Goal: Task Accomplishment & Management: Manage account settings

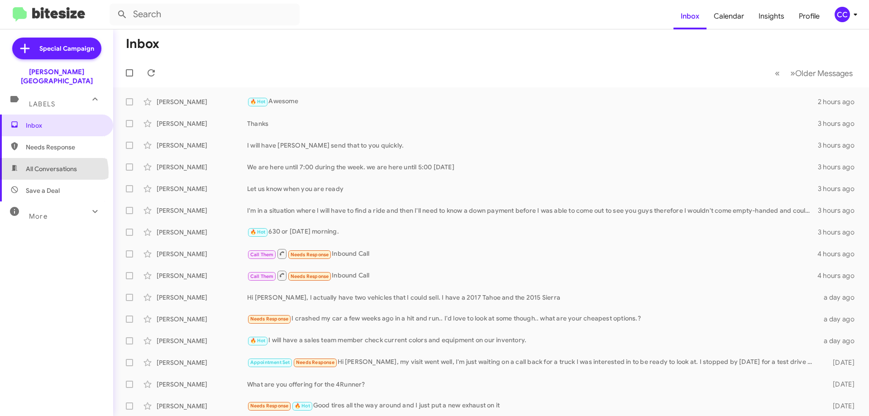
click at [53, 164] on span "All Conversations" at bounding box center [51, 168] width 51 height 9
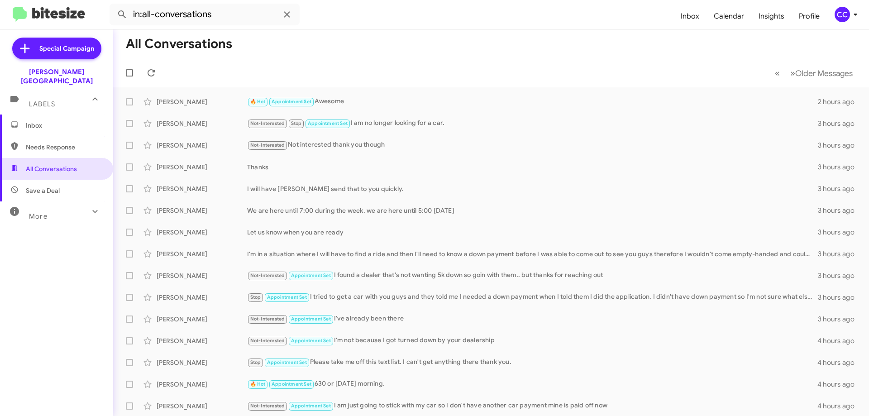
click at [61, 143] on span "Needs Response" at bounding box center [64, 147] width 77 height 9
type input "in:needs-response"
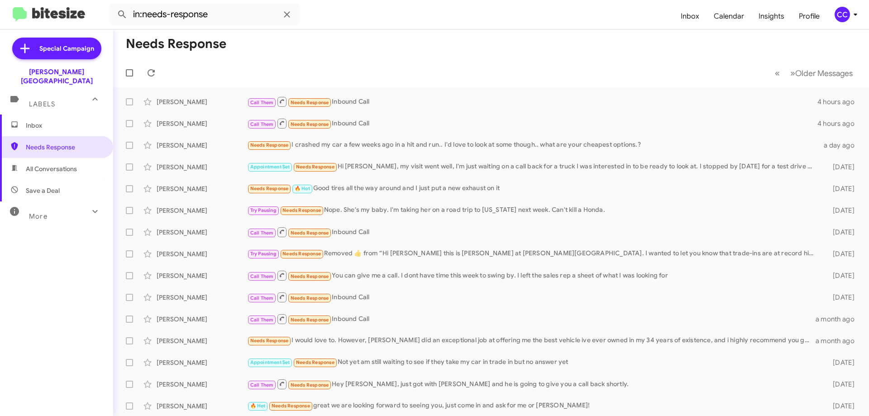
click at [30, 121] on span "Inbox" at bounding box center [64, 125] width 77 height 9
